Goal: Transaction & Acquisition: Subscribe to service/newsletter

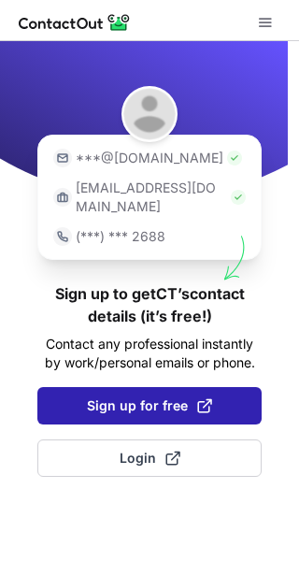
click at [159, 396] on span "Sign up for free" at bounding box center [149, 405] width 125 height 19
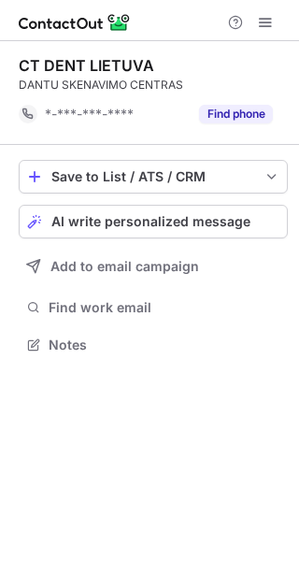
scroll to position [332, 299]
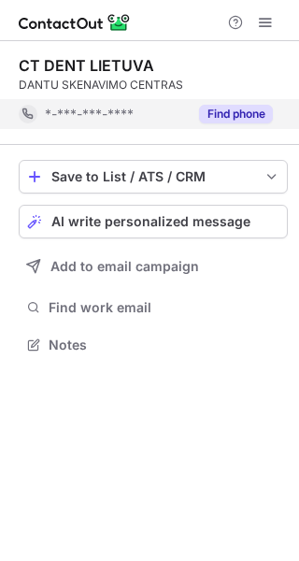
click at [245, 114] on button "Find phone" at bounding box center [236, 114] width 74 height 19
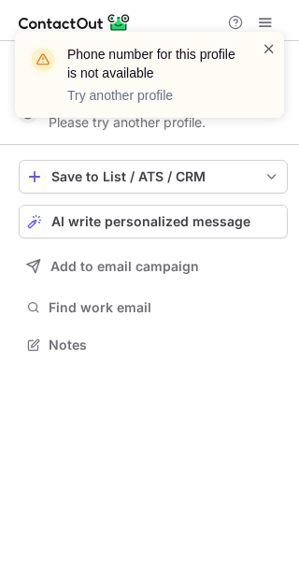
click at [271, 42] on span at bounding box center [269, 48] width 15 height 19
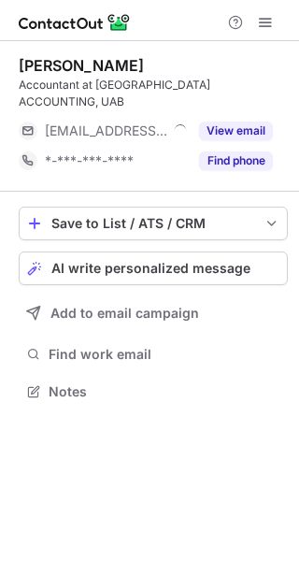
scroll to position [362, 299]
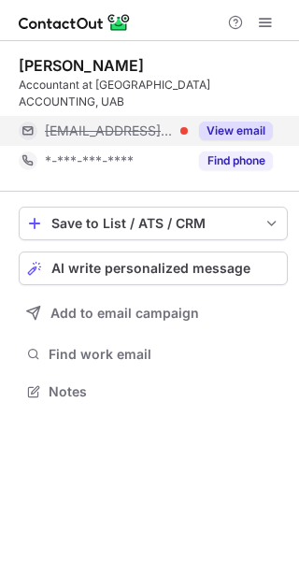
click at [226, 121] on button "View email" at bounding box center [236, 130] width 74 height 19
